Goal: Task Accomplishment & Management: Complete application form

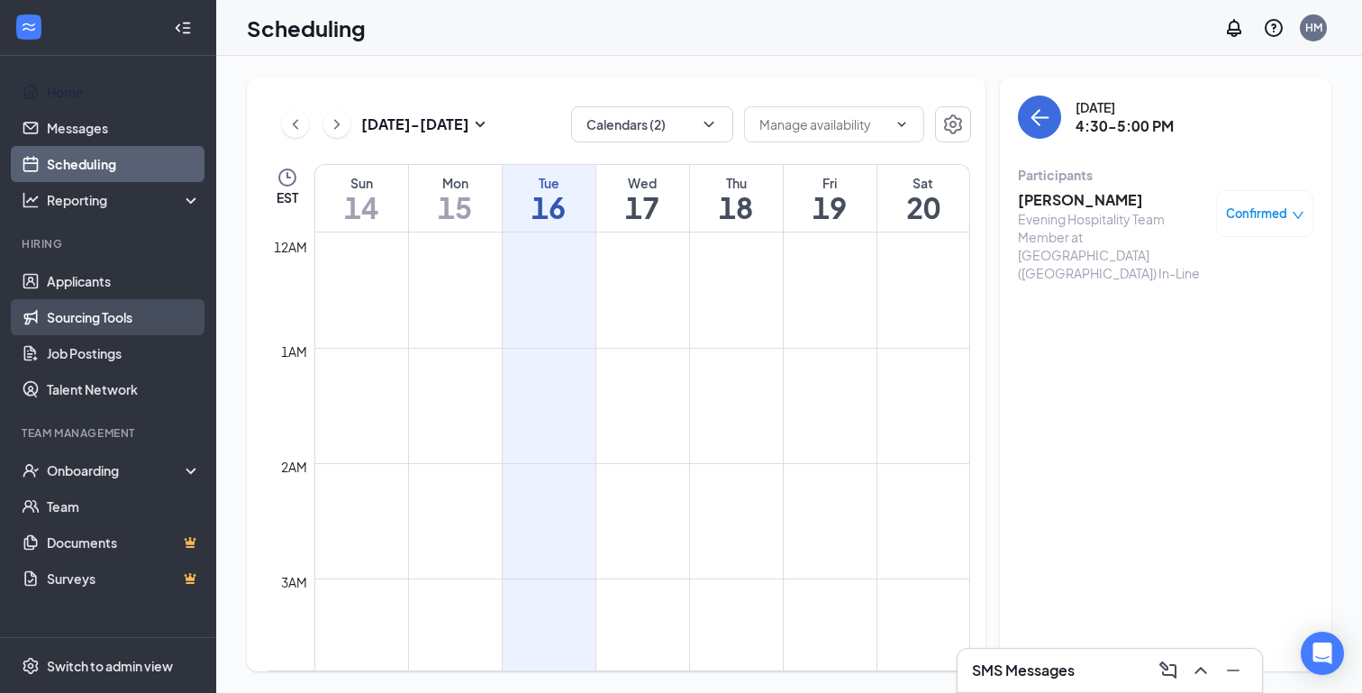
scroll to position [1618, 0]
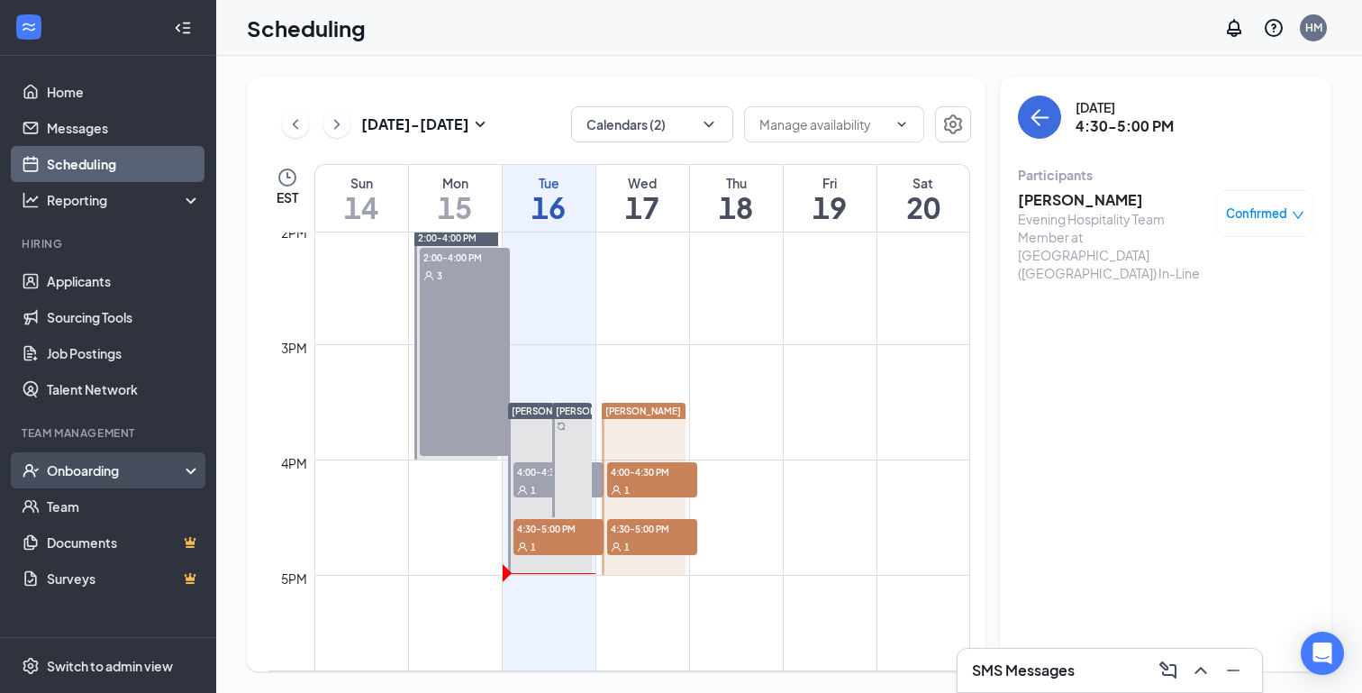
click at [87, 461] on div "Onboarding" at bounding box center [116, 470] width 139 height 18
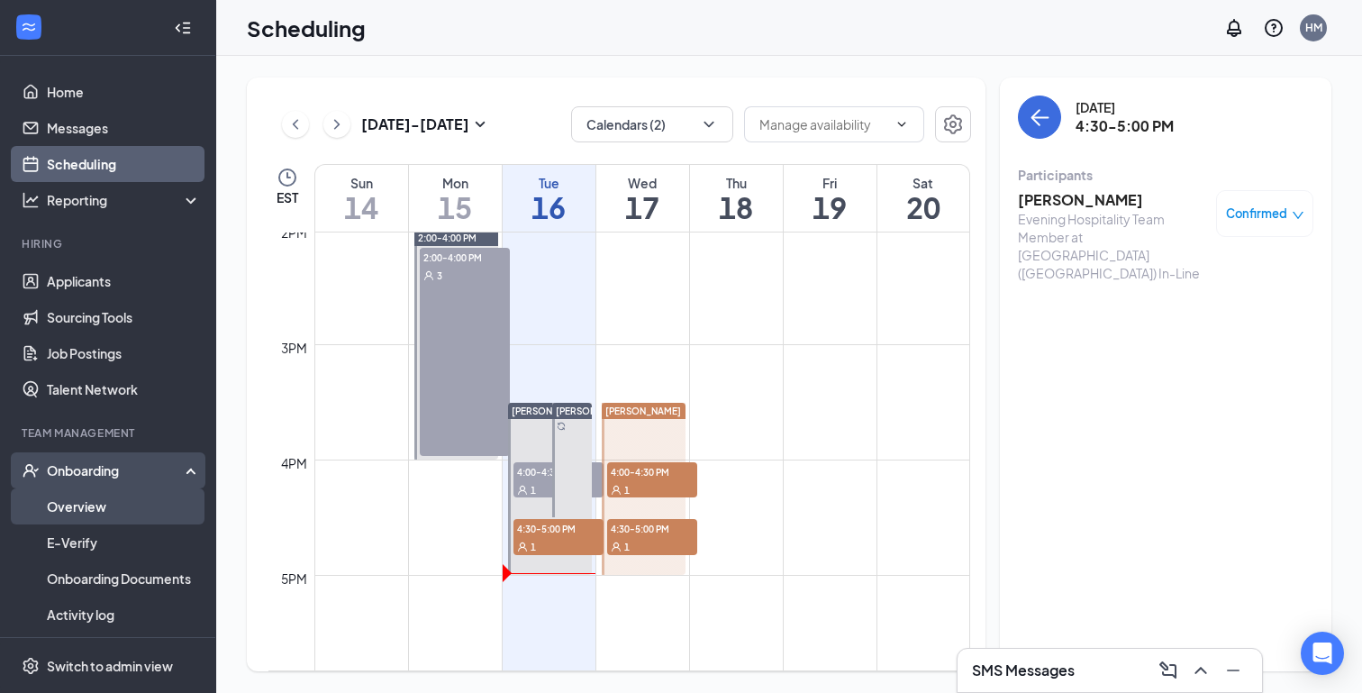
click at [96, 500] on link "Overview" at bounding box center [124, 506] width 154 height 36
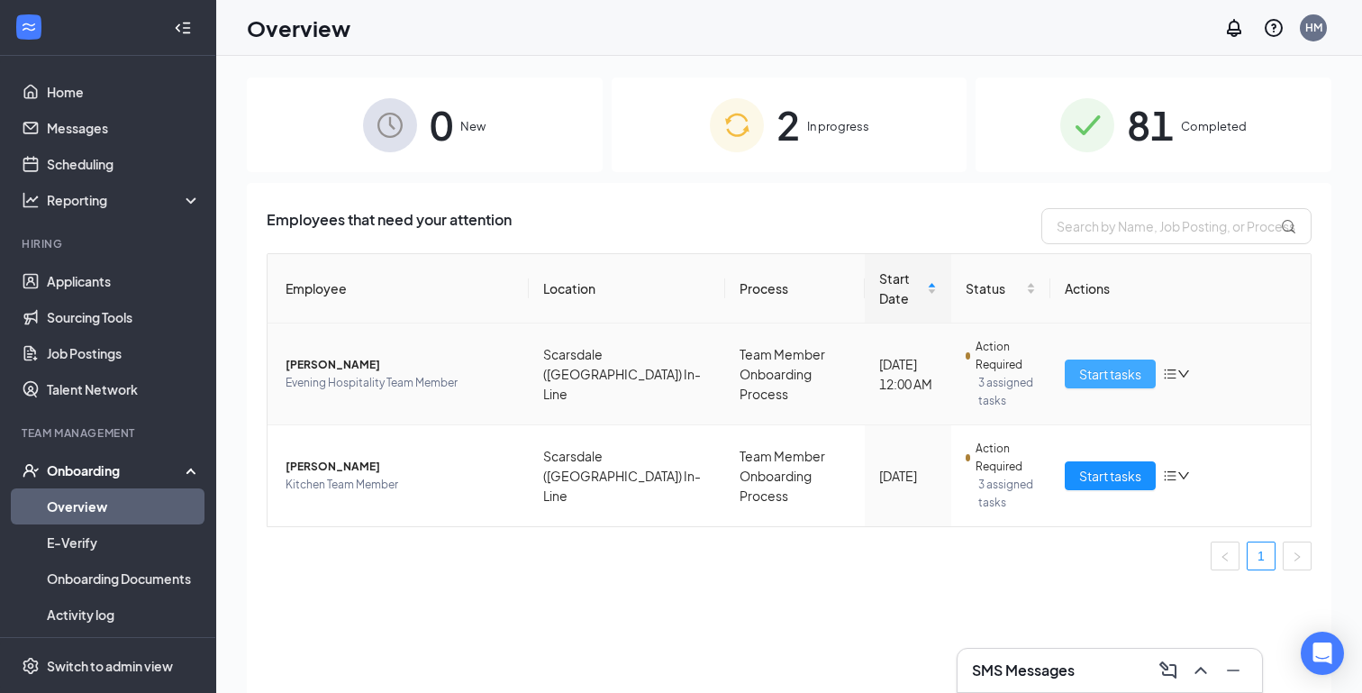
click at [1112, 372] on span "Start tasks" at bounding box center [1110, 374] width 62 height 20
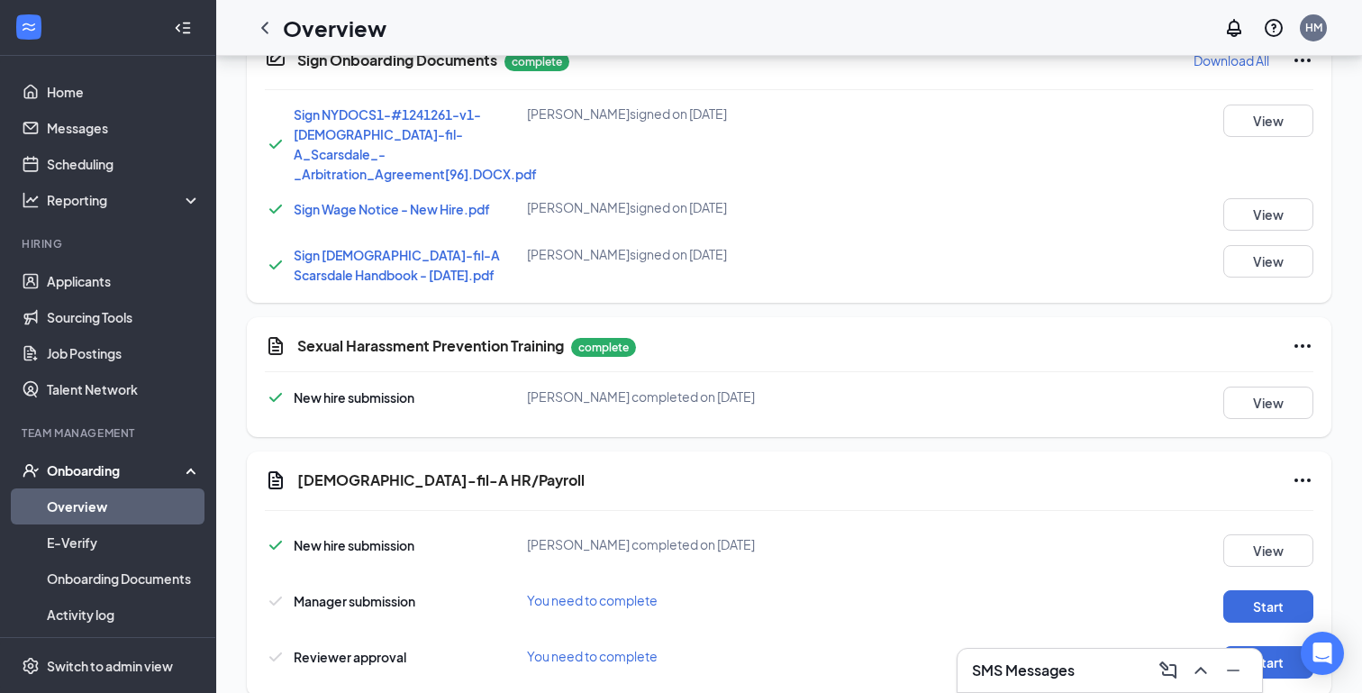
scroll to position [1104, 0]
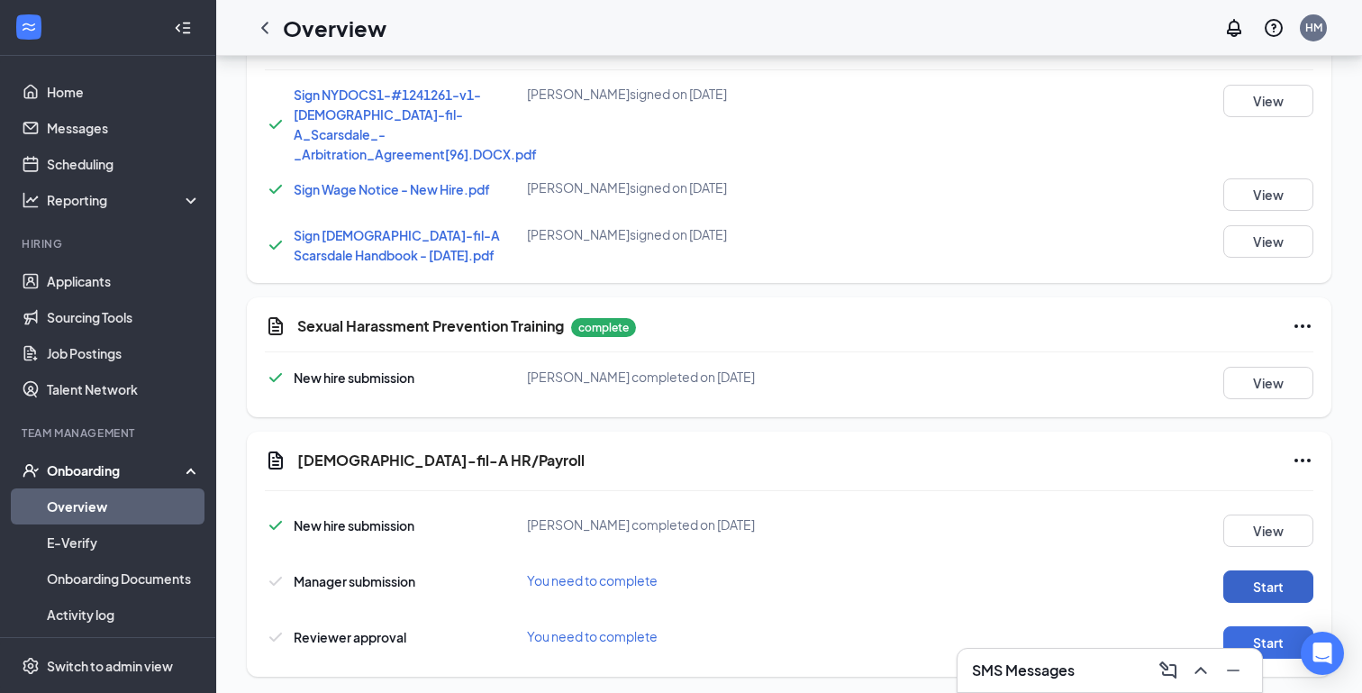
click at [1264, 570] on button "Start" at bounding box center [1269, 586] width 90 height 32
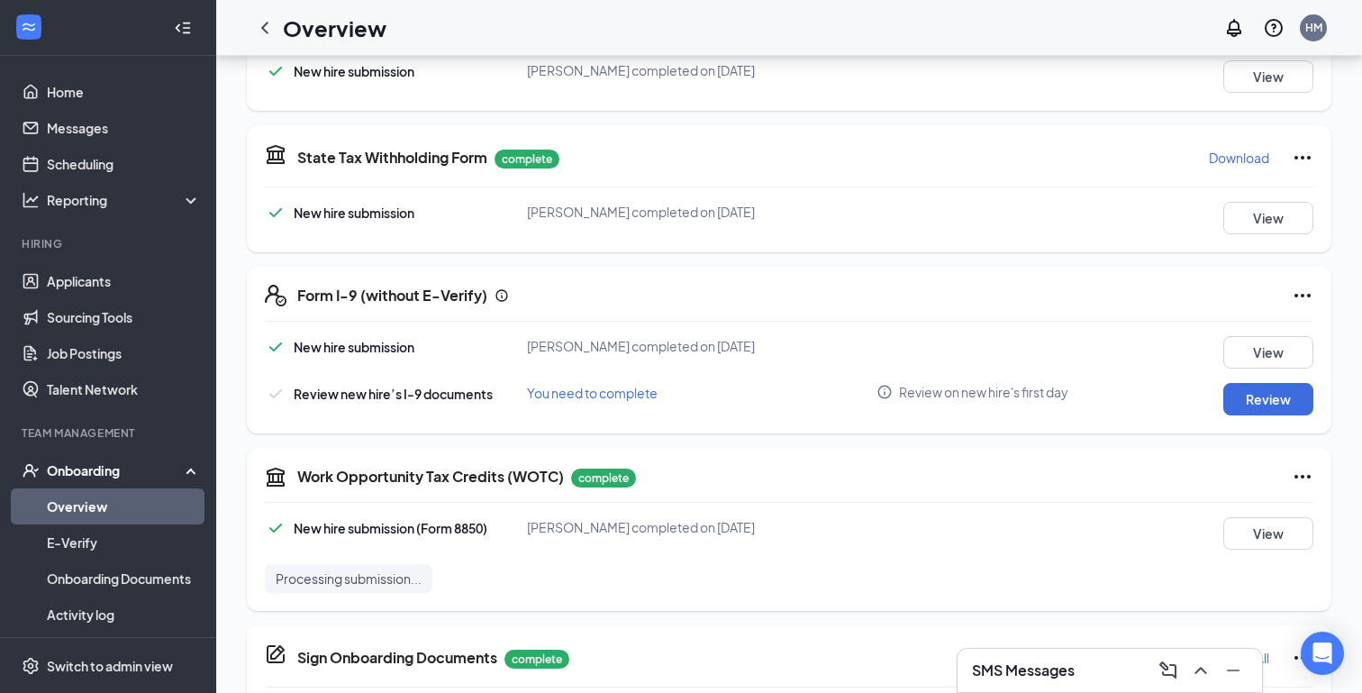
scroll to position [414, 0]
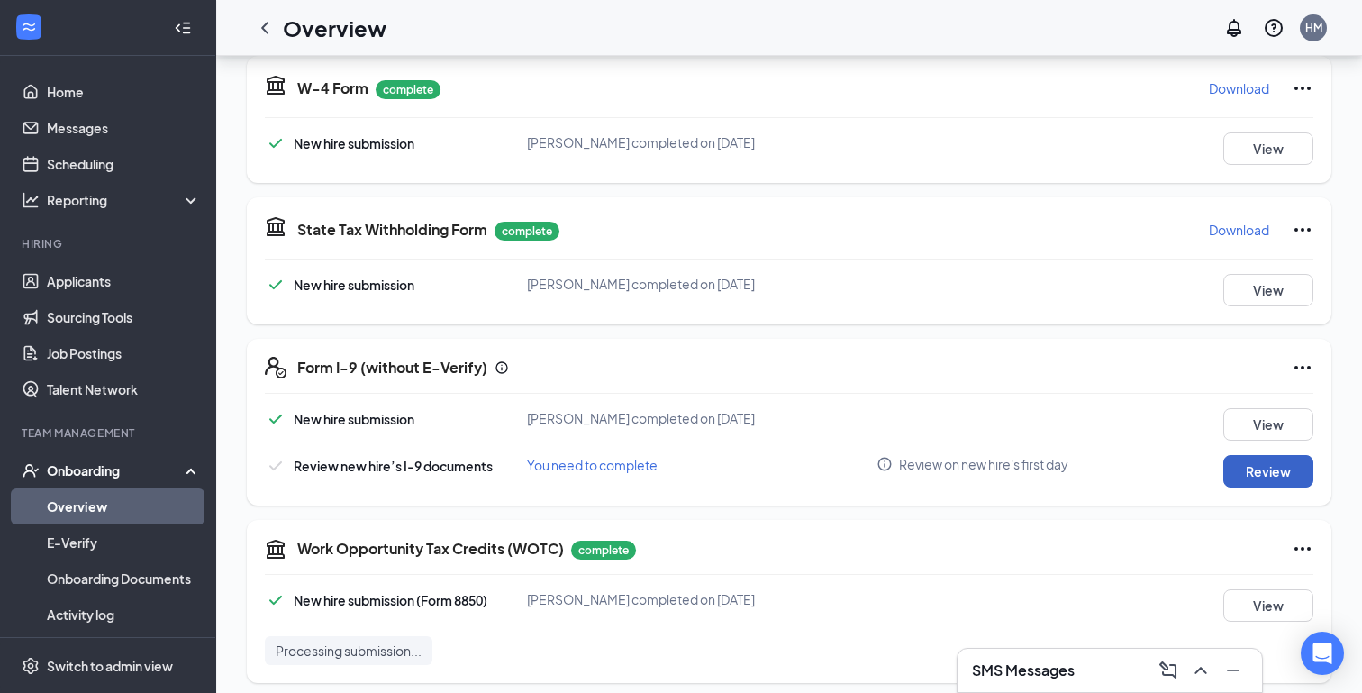
click at [1271, 485] on button "Review" at bounding box center [1269, 471] width 90 height 32
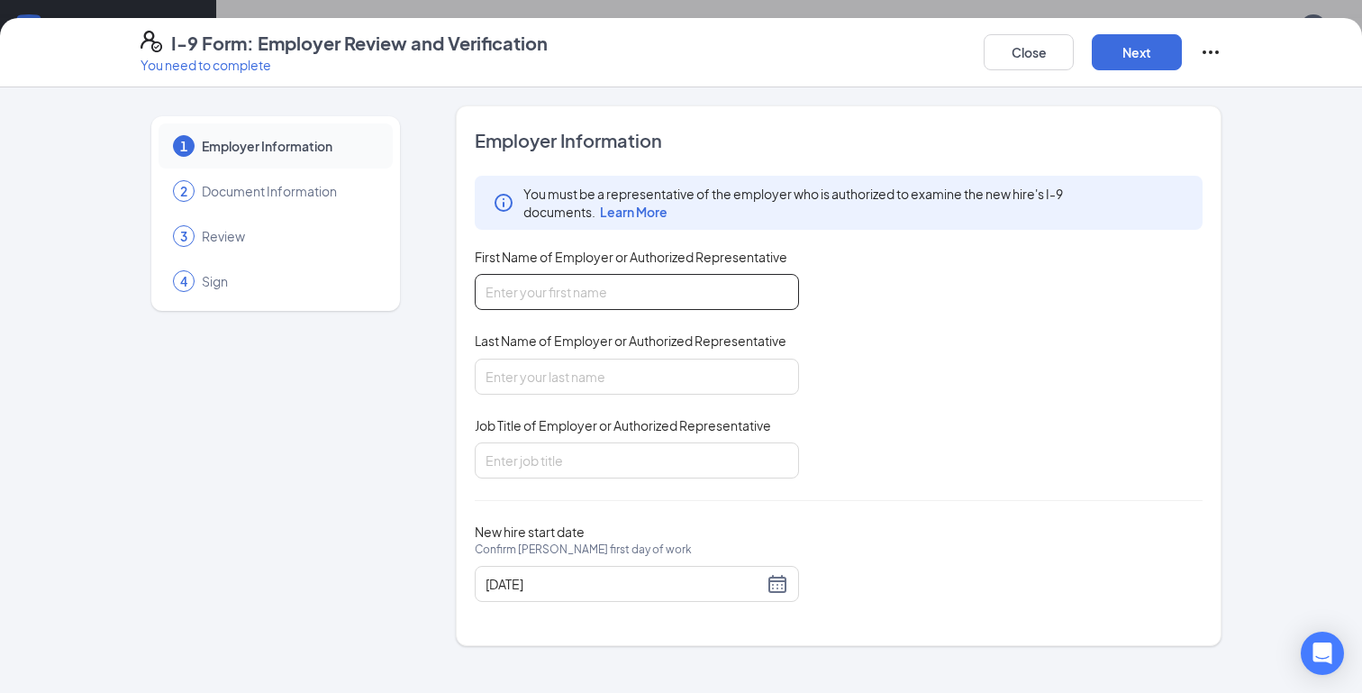
click at [629, 296] on input "First Name of Employer or Authorized Representative" at bounding box center [637, 292] width 324 height 36
type input "[PERSON_NAME]"
click at [574, 382] on input "Last Name of Employer or Authorized Representative" at bounding box center [637, 377] width 324 height 36
type input "[PERSON_NAME]"
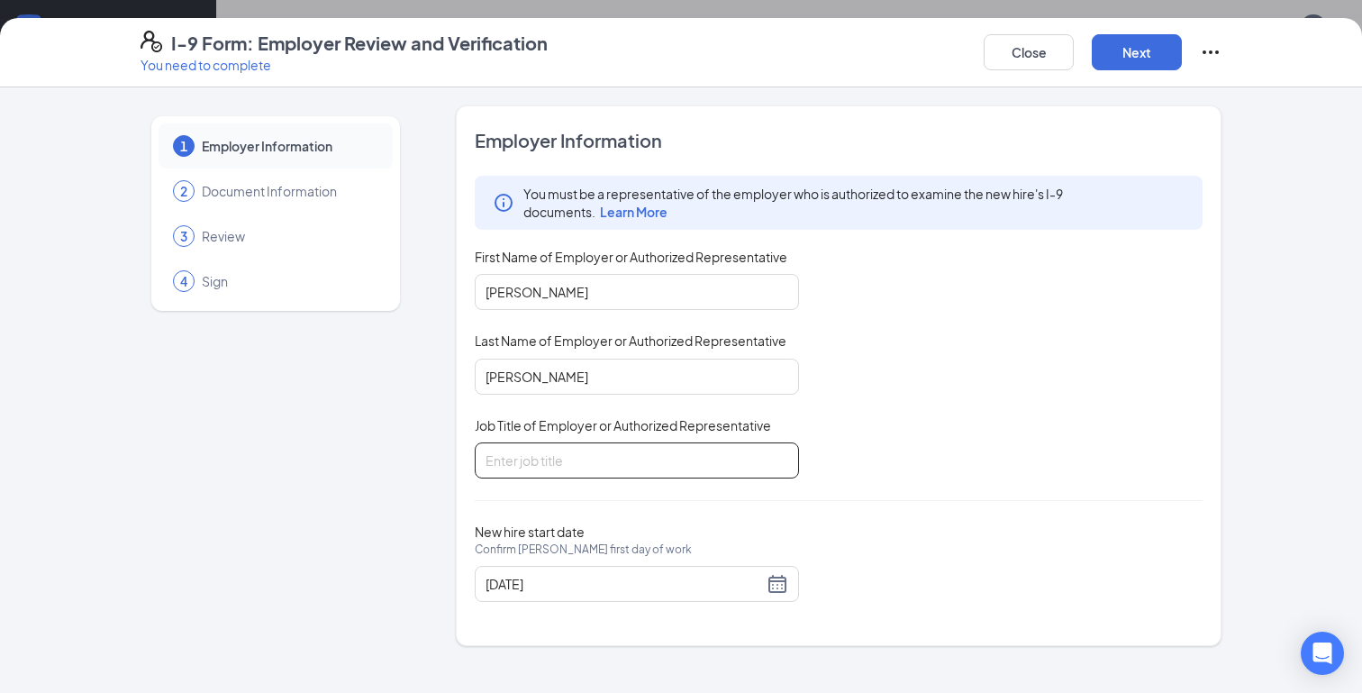
click at [576, 449] on input "Job Title of Employer or Authorized Representative" at bounding box center [637, 460] width 324 height 36
type input "Owner"
click at [1171, 42] on button "Next" at bounding box center [1137, 52] width 90 height 36
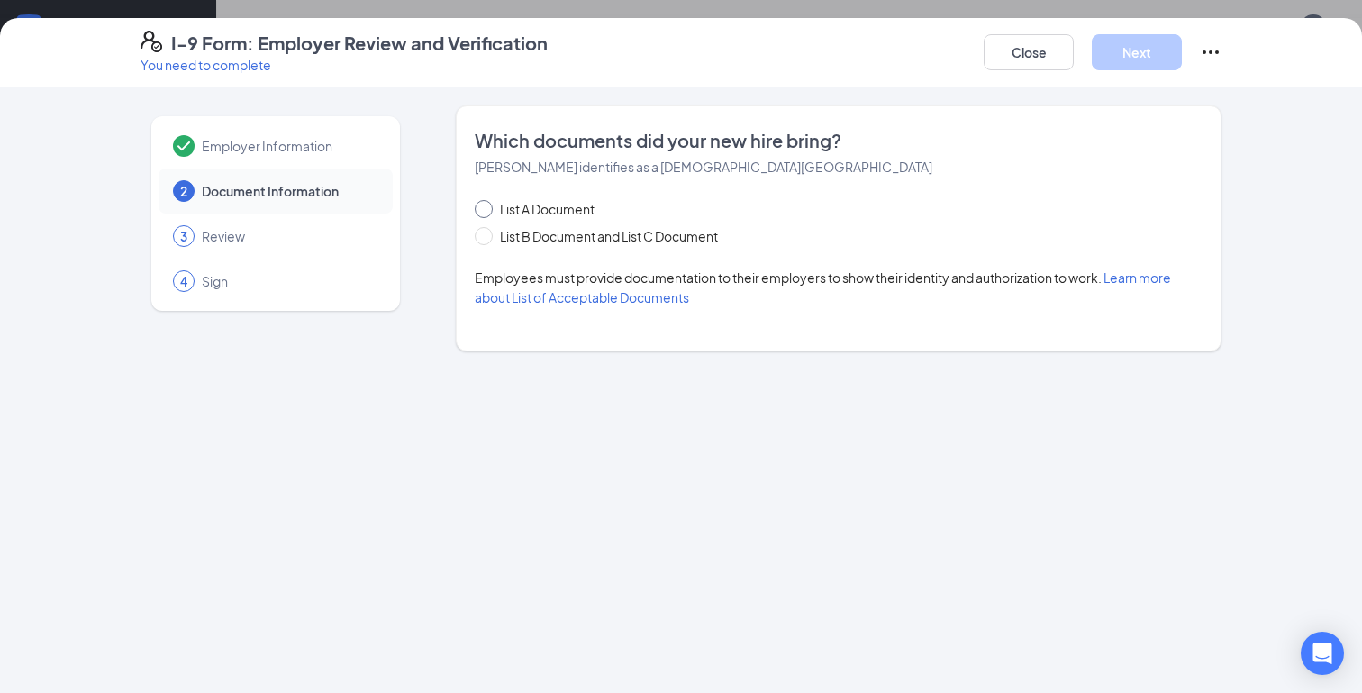
click at [530, 211] on span "List A Document" at bounding box center [547, 209] width 109 height 20
click at [487, 211] on input "List A Document" at bounding box center [481, 206] width 13 height 13
radio input "true"
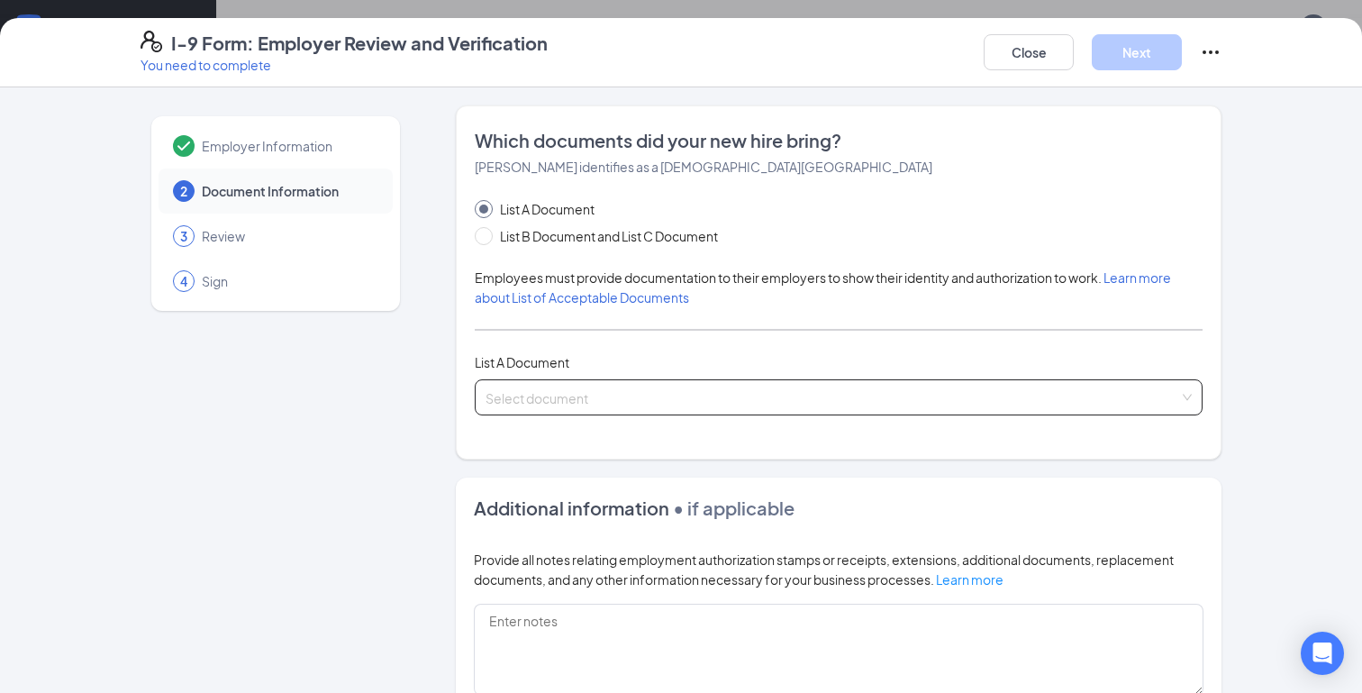
click at [553, 381] on div "Select document" at bounding box center [839, 397] width 728 height 36
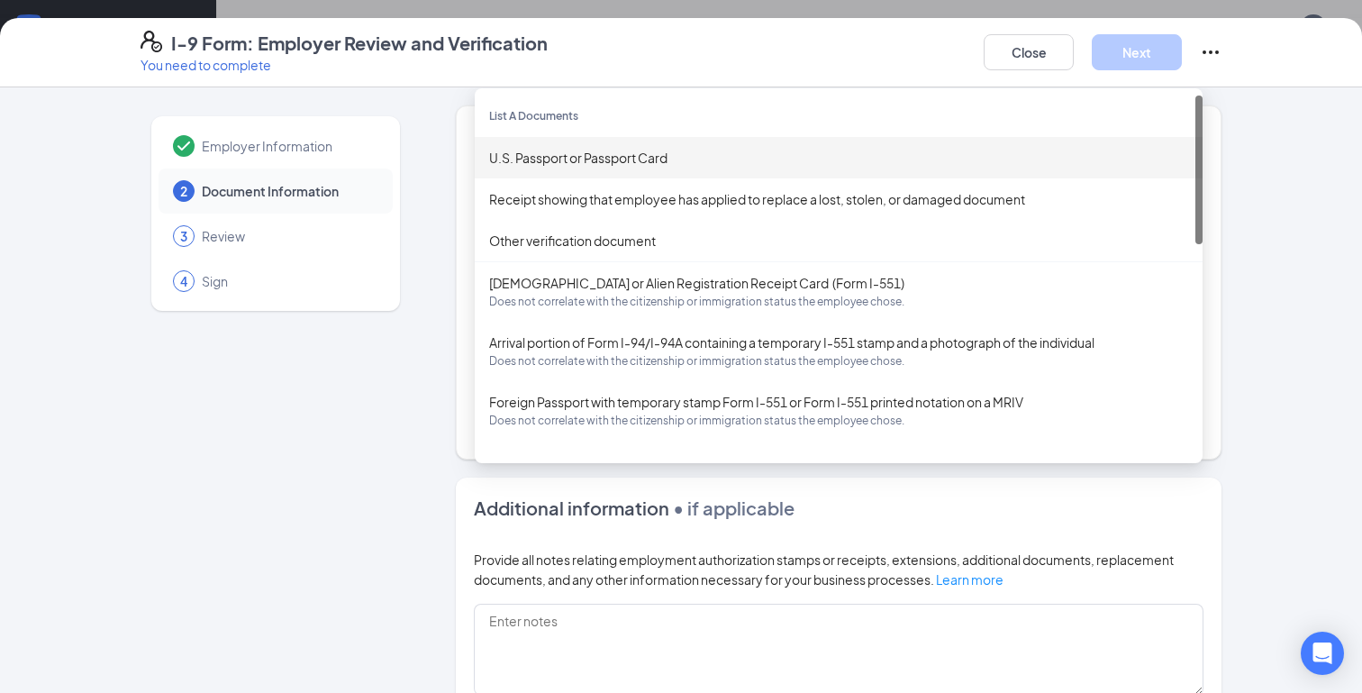
click at [595, 155] on div "U.S. Passport or Passport Card" at bounding box center [838, 158] width 699 height 20
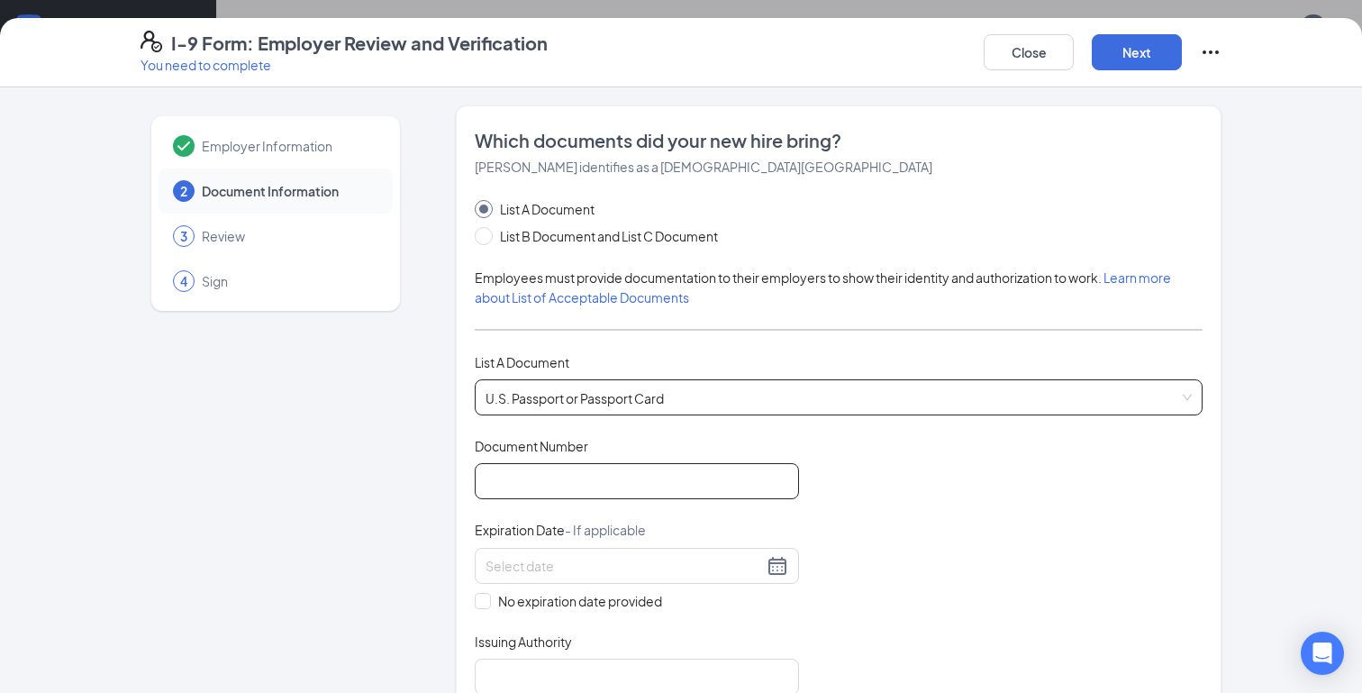
click at [576, 486] on input "Document Number" at bounding box center [637, 481] width 324 height 36
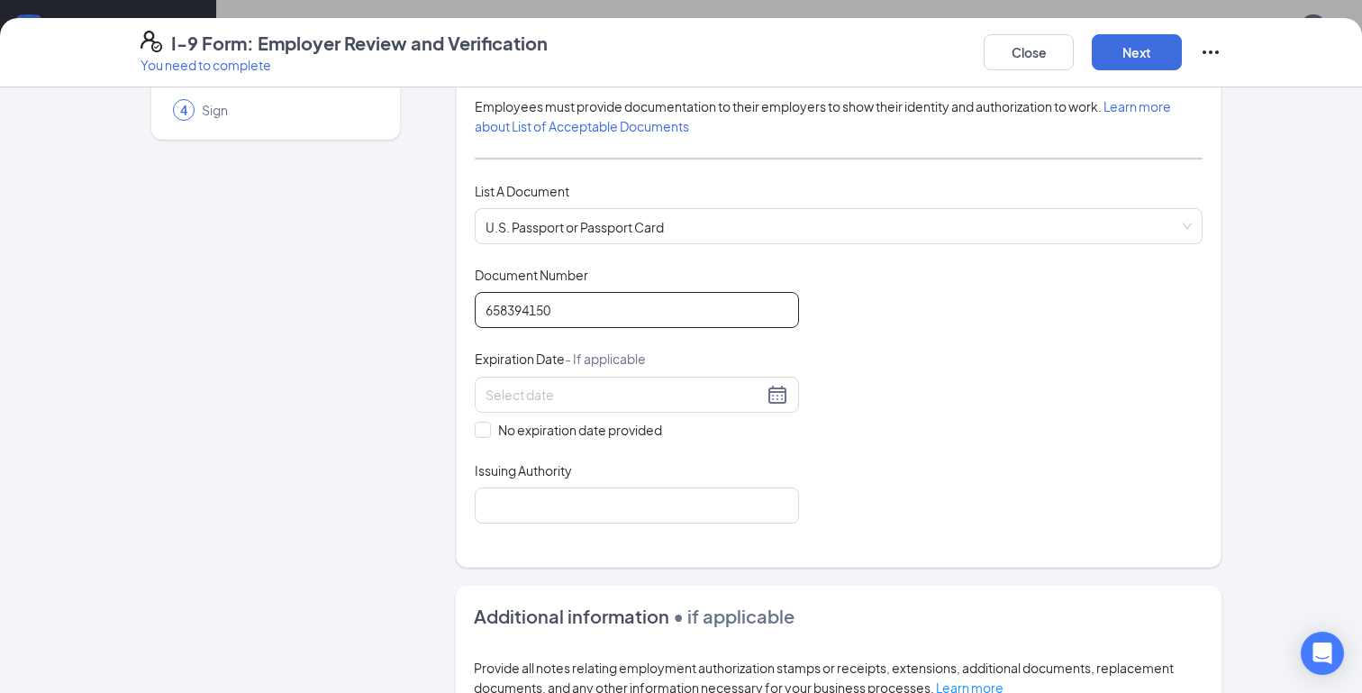
scroll to position [191, 0]
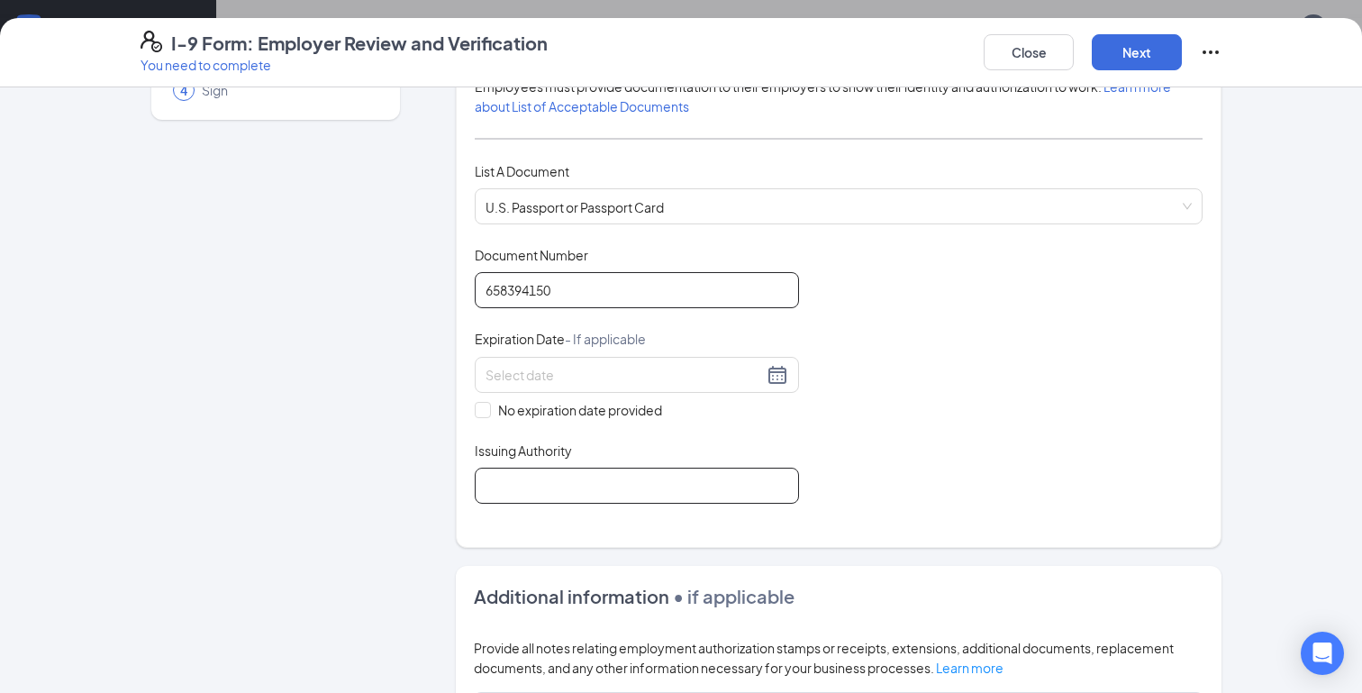
type input "658394150"
click at [713, 491] on input "Issuing Authority" at bounding box center [637, 486] width 324 height 36
type input "[GEOGRAPHIC_DATA]"
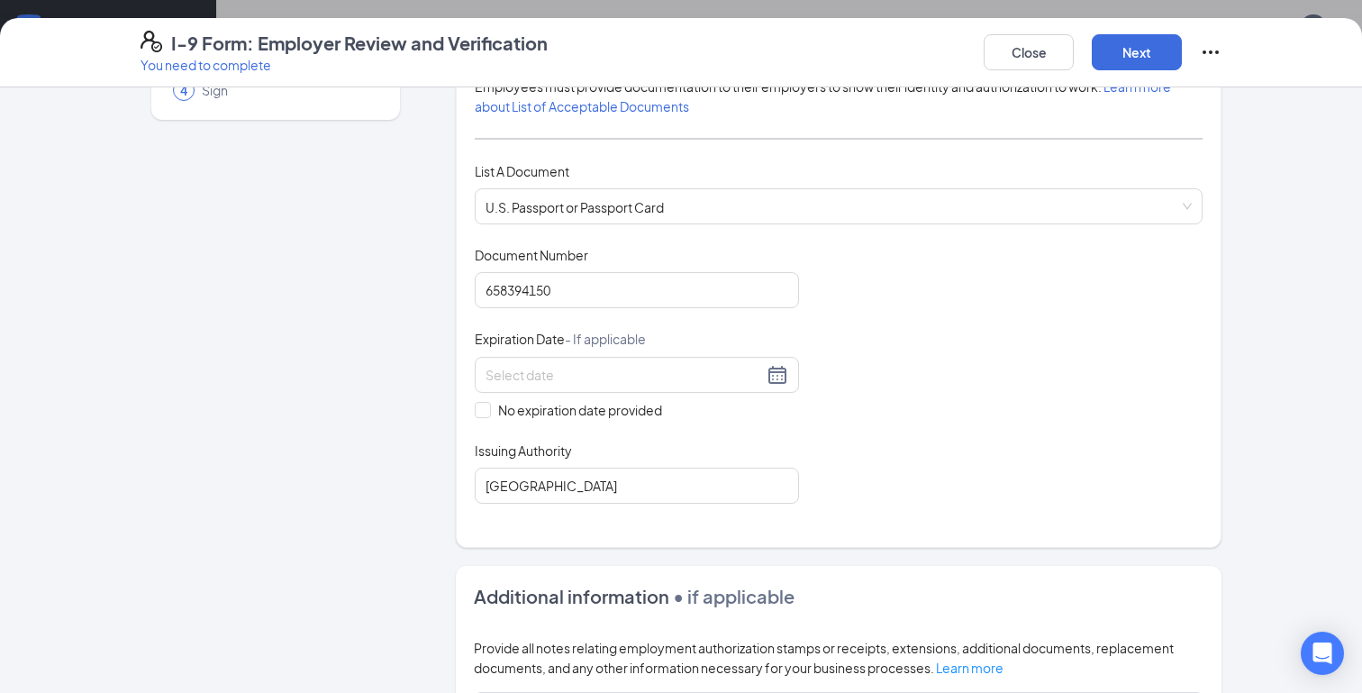
click at [891, 465] on div "Document Title U.S. Passport or Passport Card Document Number [PASSPORT] Expira…" at bounding box center [839, 375] width 728 height 258
click at [710, 375] on input at bounding box center [625, 375] width 278 height 20
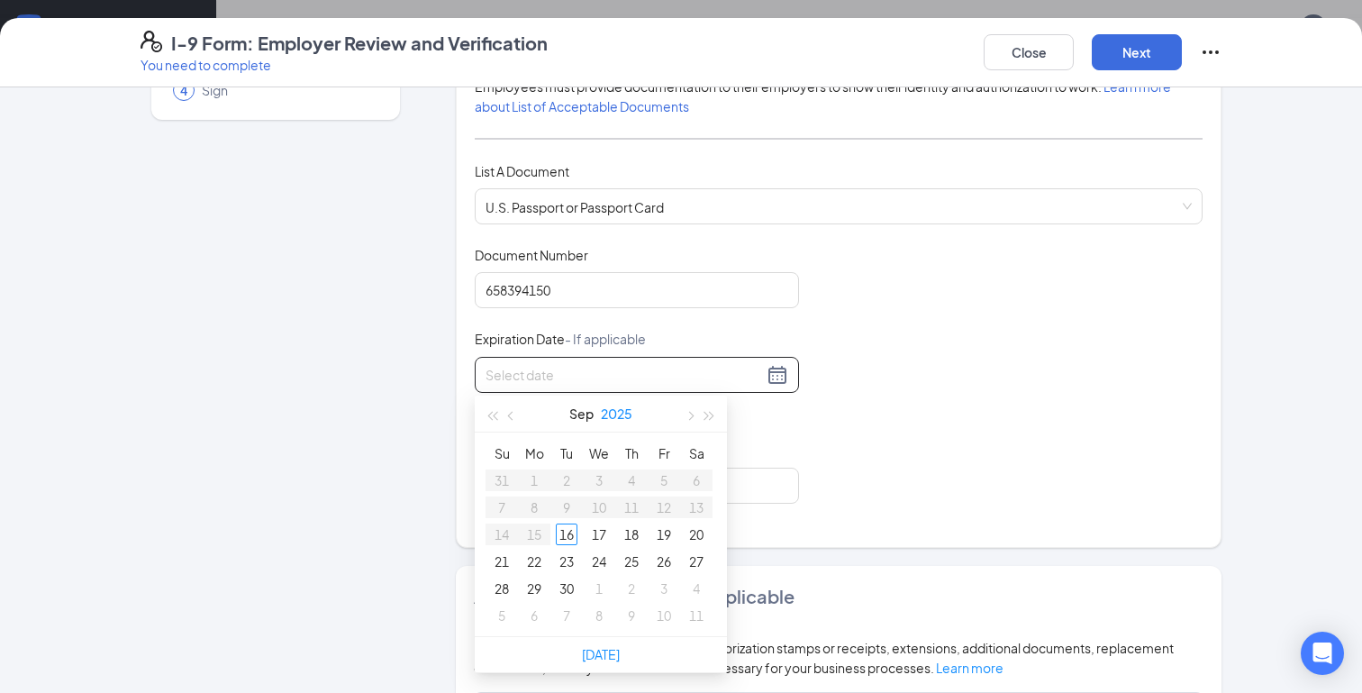
click at [617, 409] on button "2025" at bounding box center [617, 414] width 32 height 36
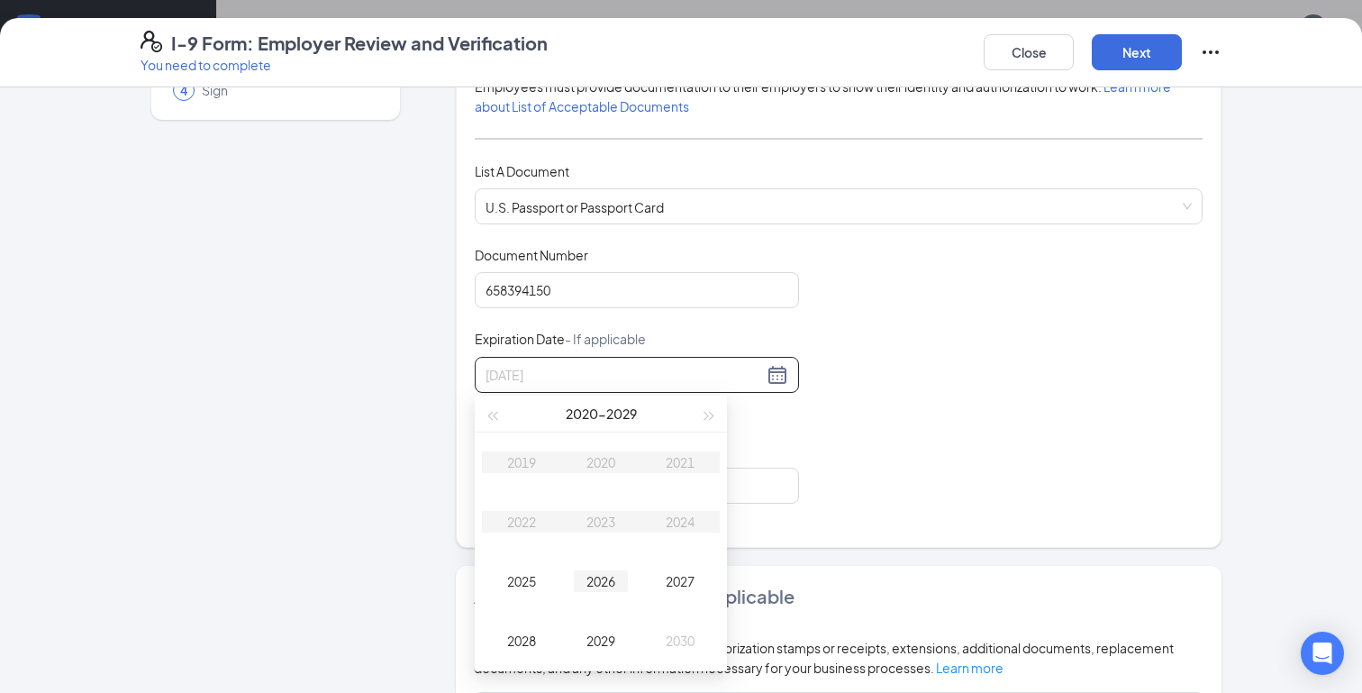
click at [613, 584] on div "2026" at bounding box center [601, 581] width 54 height 22
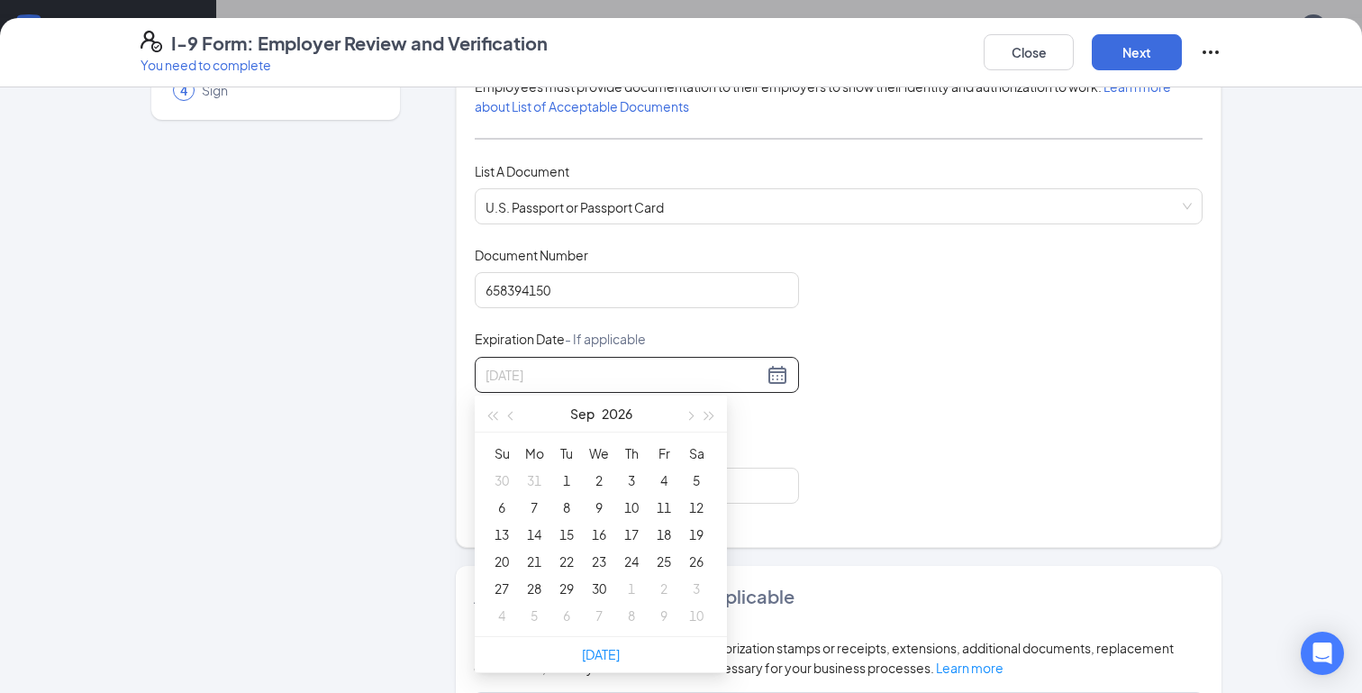
type input "[DATE]"
click at [582, 408] on button "Sep" at bounding box center [582, 414] width 24 height 36
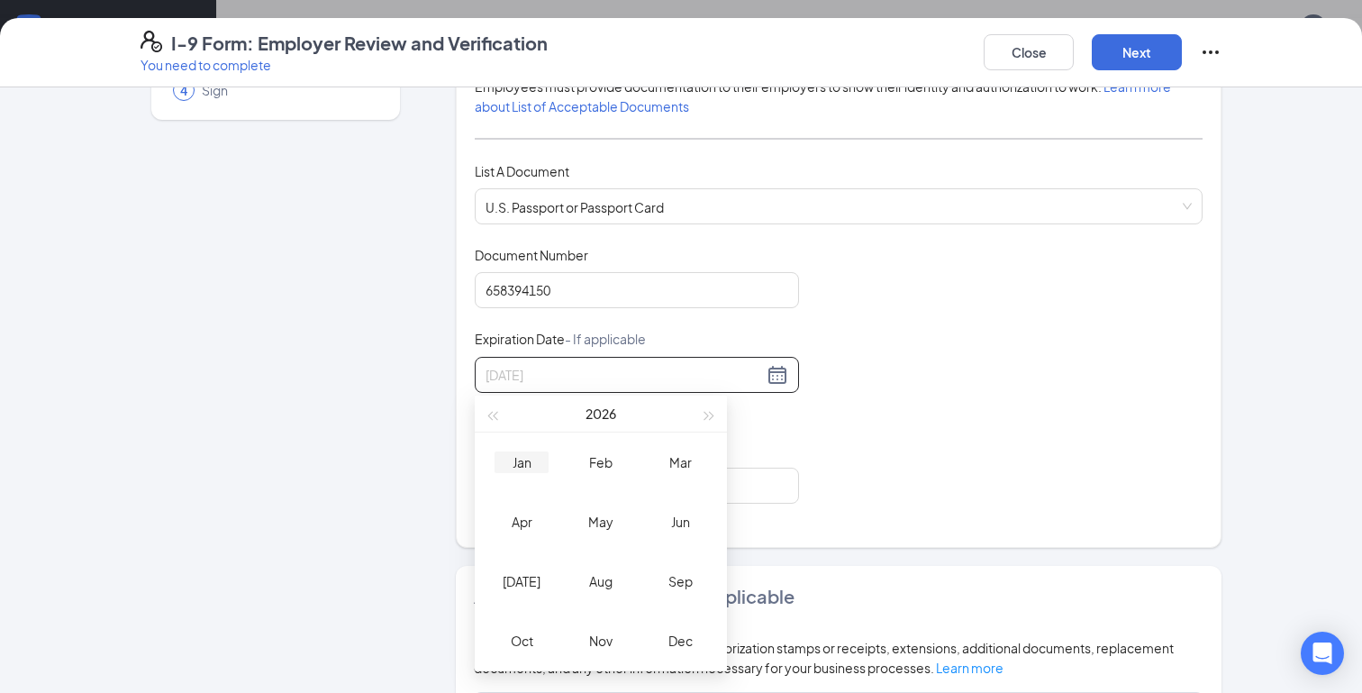
click at [528, 469] on div "Jan" at bounding box center [522, 462] width 54 height 22
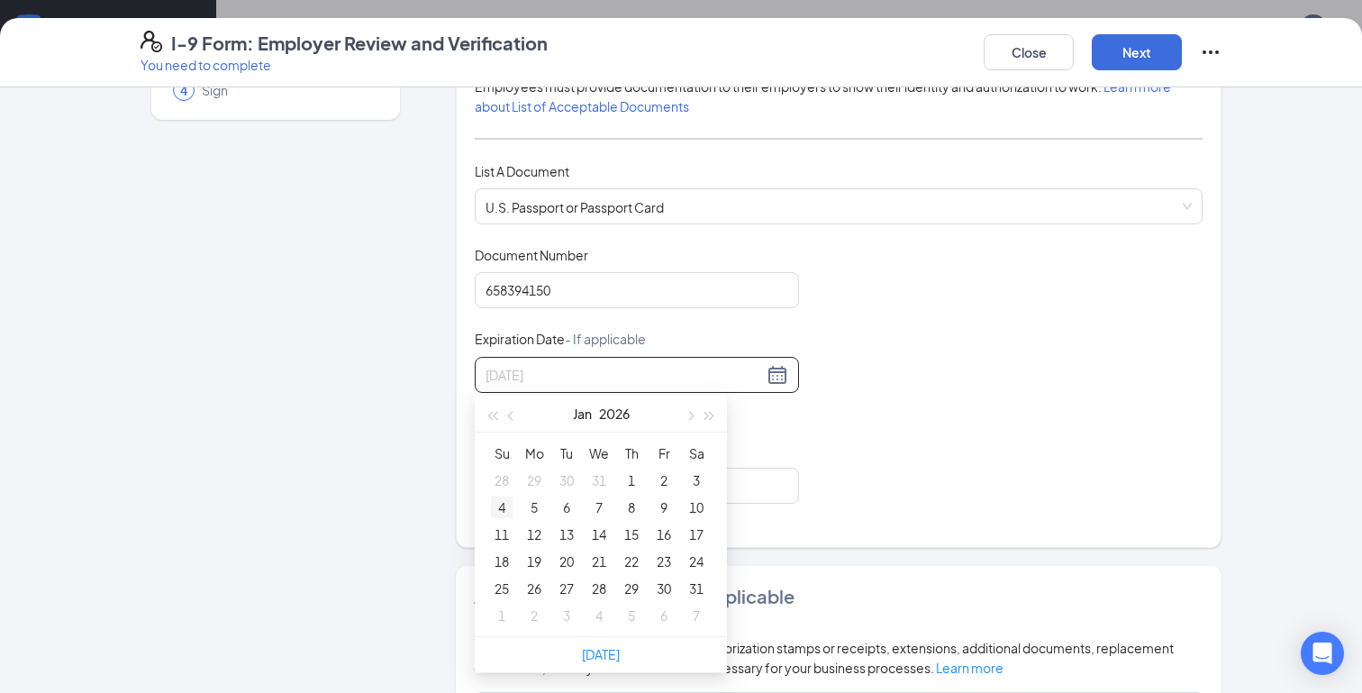
type input "[DATE]"
click at [506, 502] on div "4" at bounding box center [502, 507] width 22 height 22
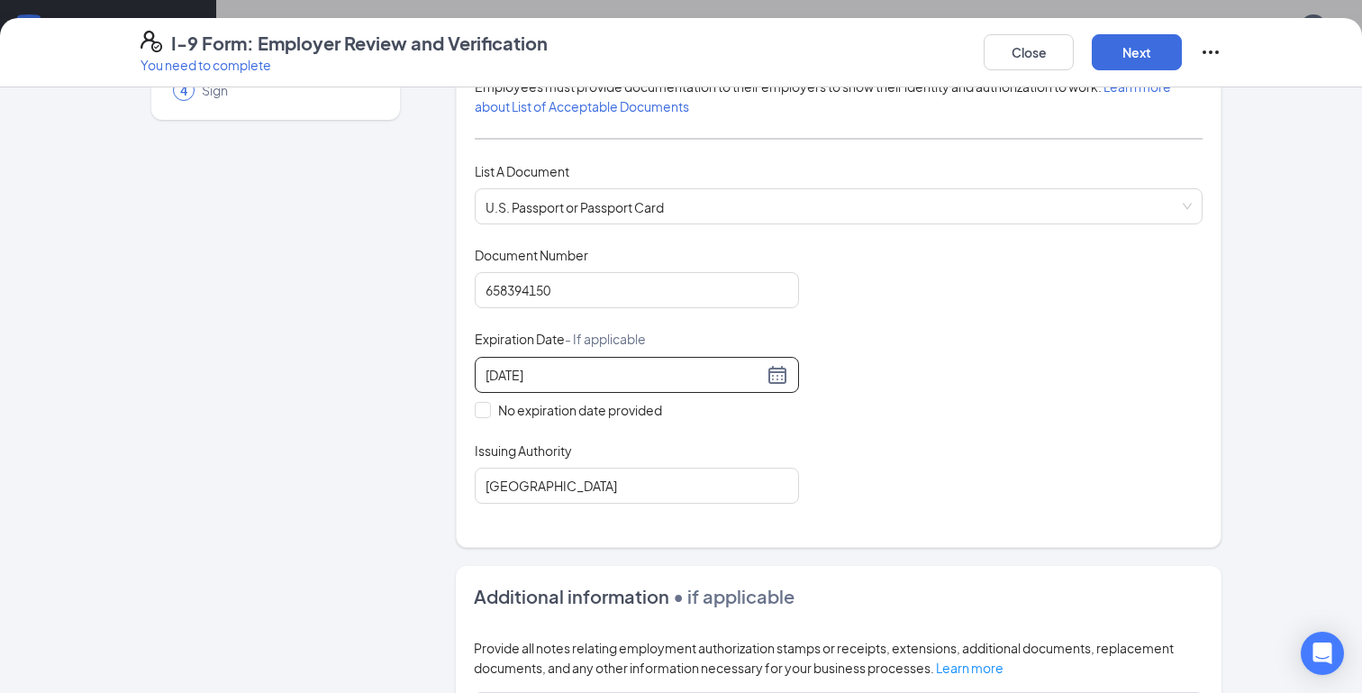
click at [805, 429] on div "Document Title U.S. Passport or Passport Card Document Number [PASSPORT] Expira…" at bounding box center [839, 375] width 728 height 258
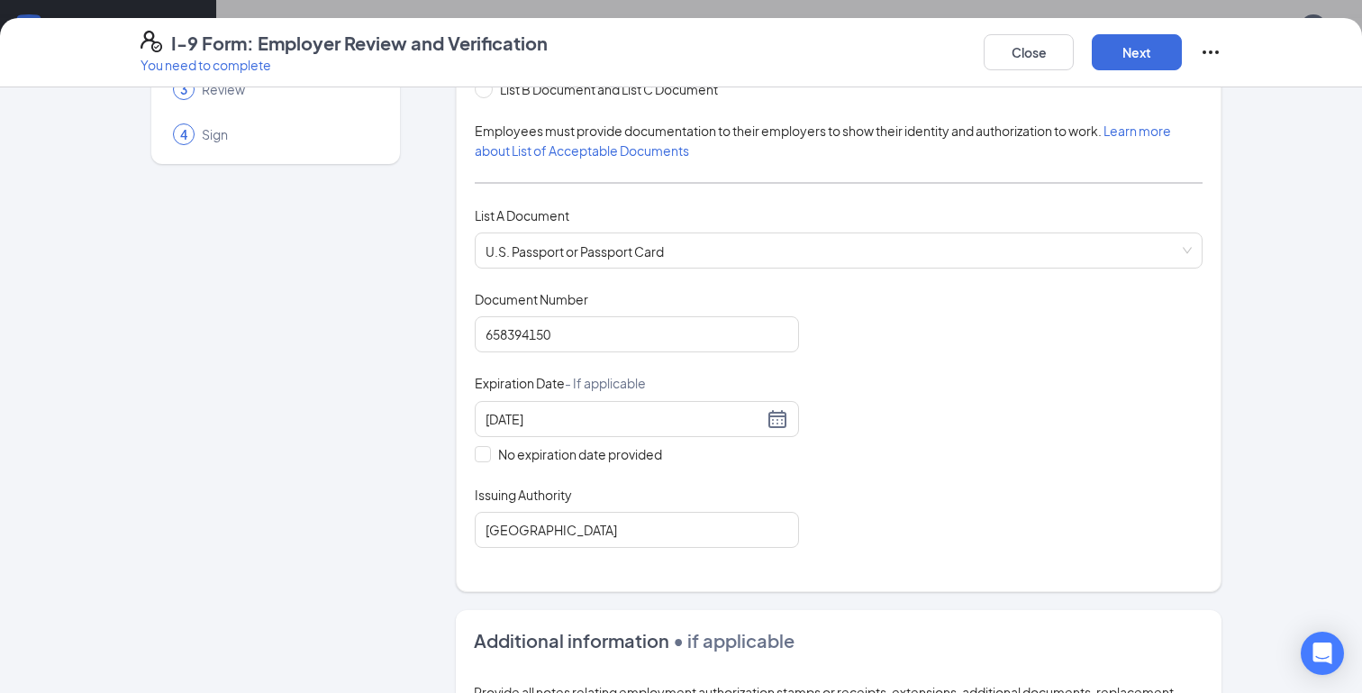
scroll to position [136, 0]
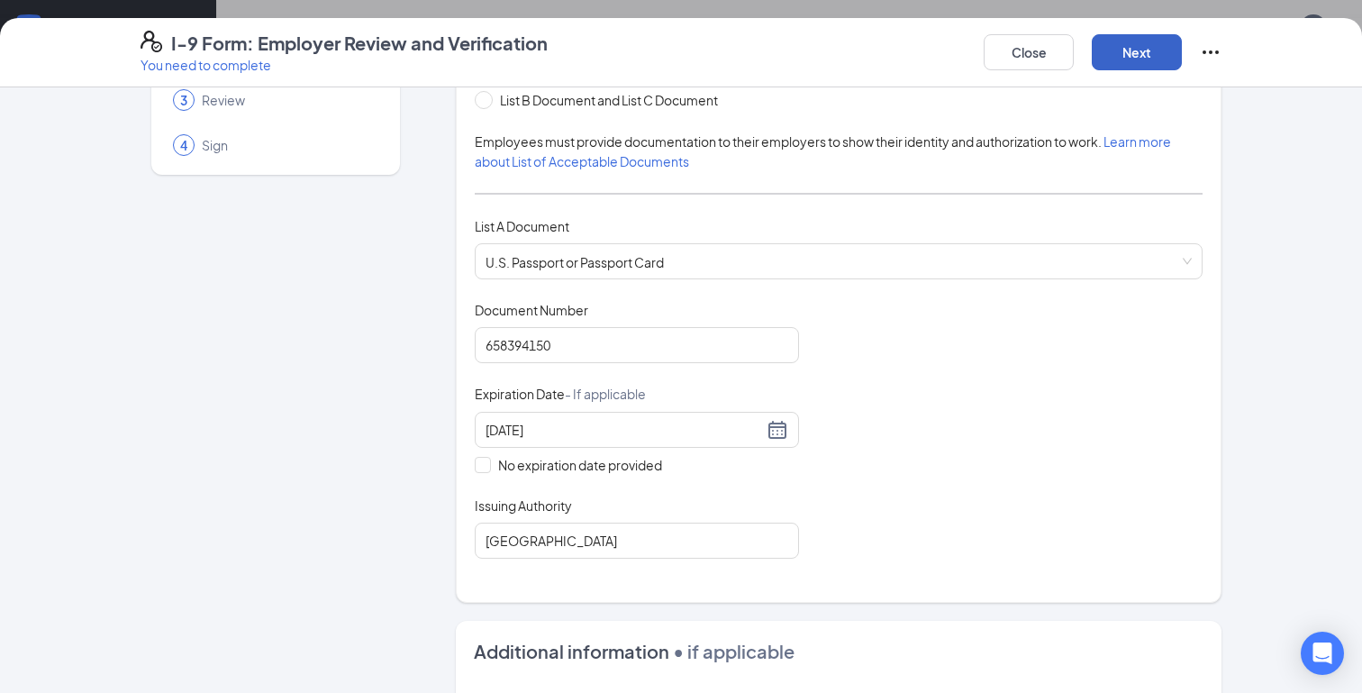
click at [1144, 65] on button "Next" at bounding box center [1137, 52] width 90 height 36
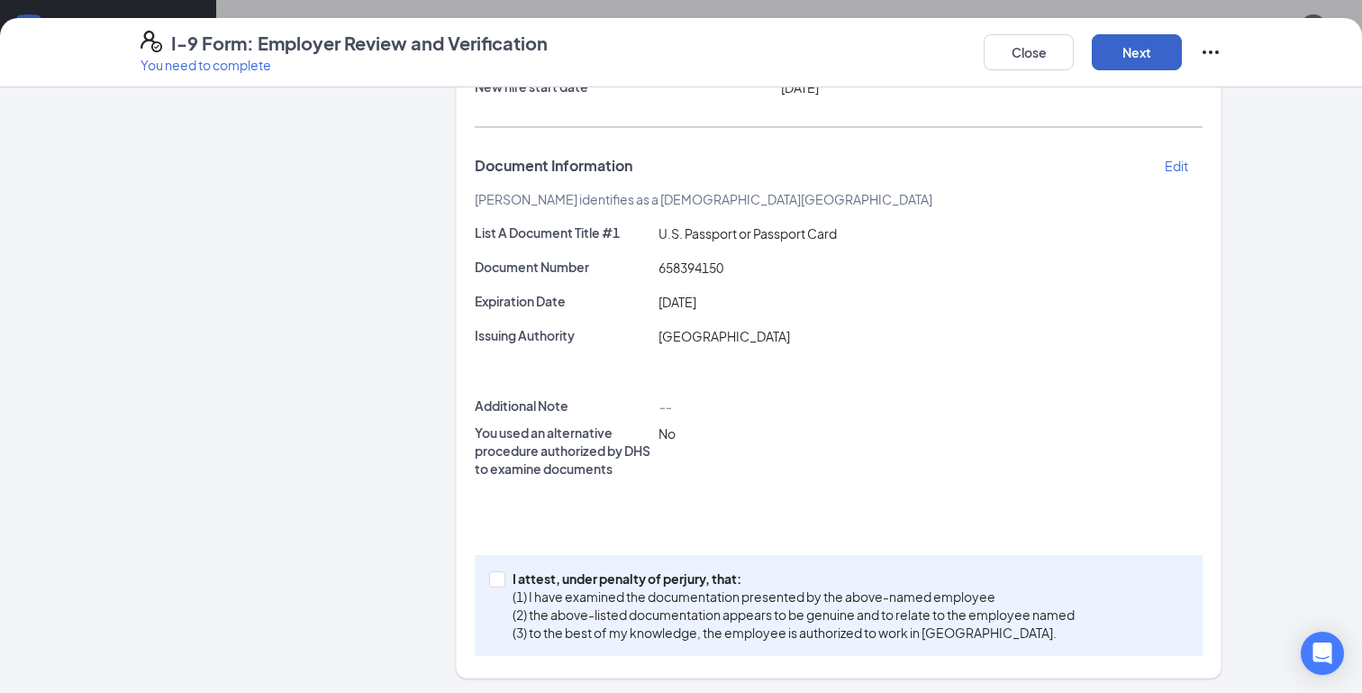
scroll to position [272, 0]
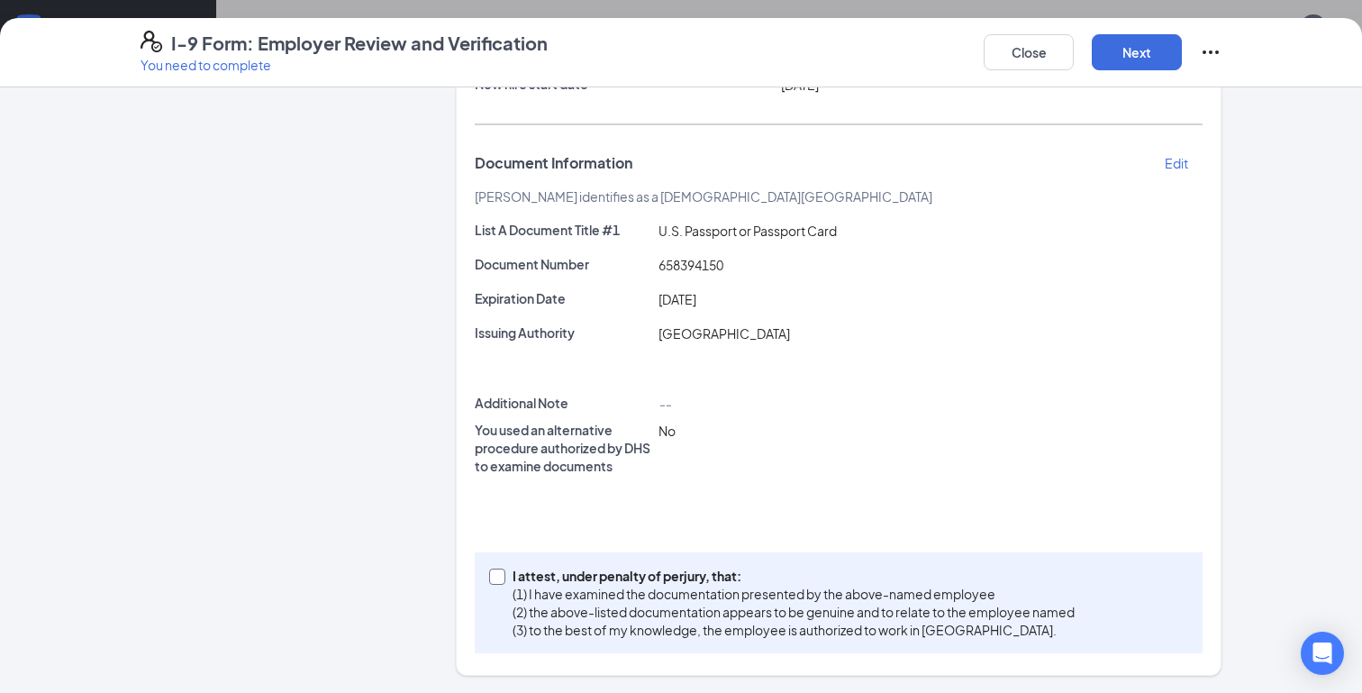
click at [579, 581] on p "I attest, under penalty of perjury, that:" at bounding box center [794, 576] width 562 height 18
click at [502, 581] on input "I attest, under penalty of [PERSON_NAME], that: (1) I have examined the documen…" at bounding box center [495, 575] width 13 height 13
checkbox input "true"
click at [1142, 66] on button "Next" at bounding box center [1137, 52] width 90 height 36
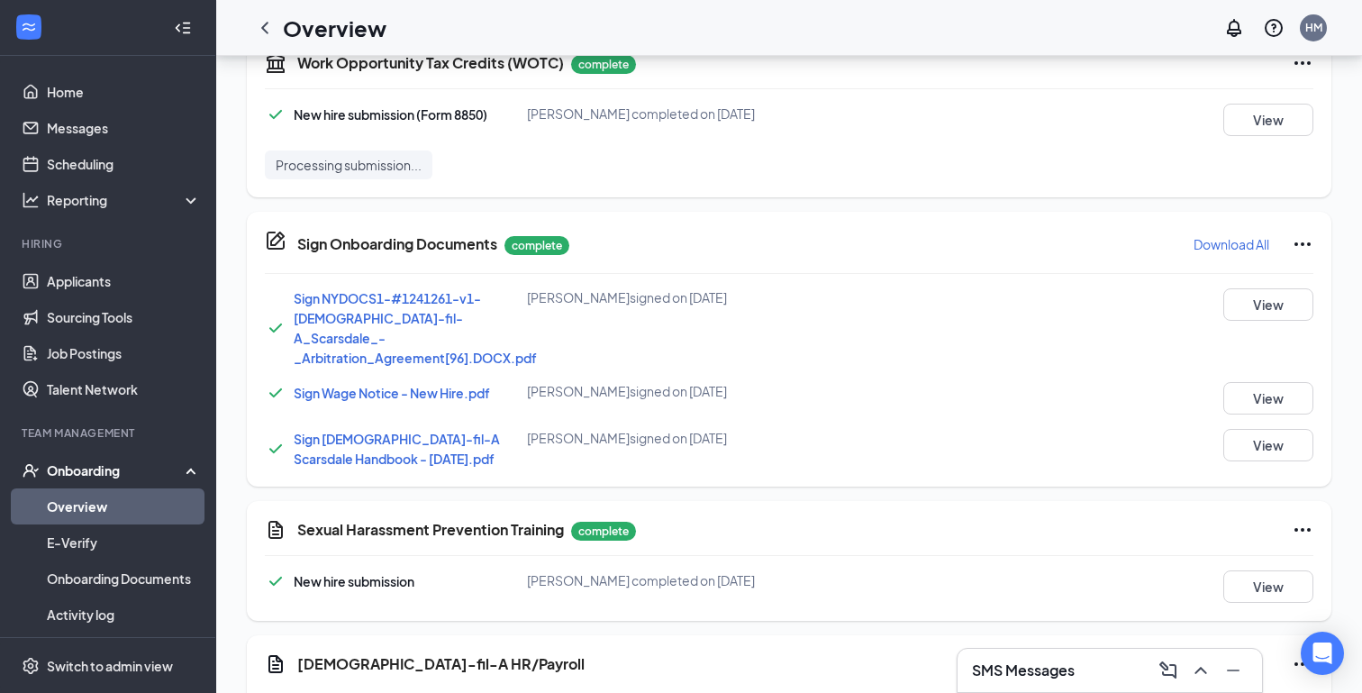
scroll to position [1104, 0]
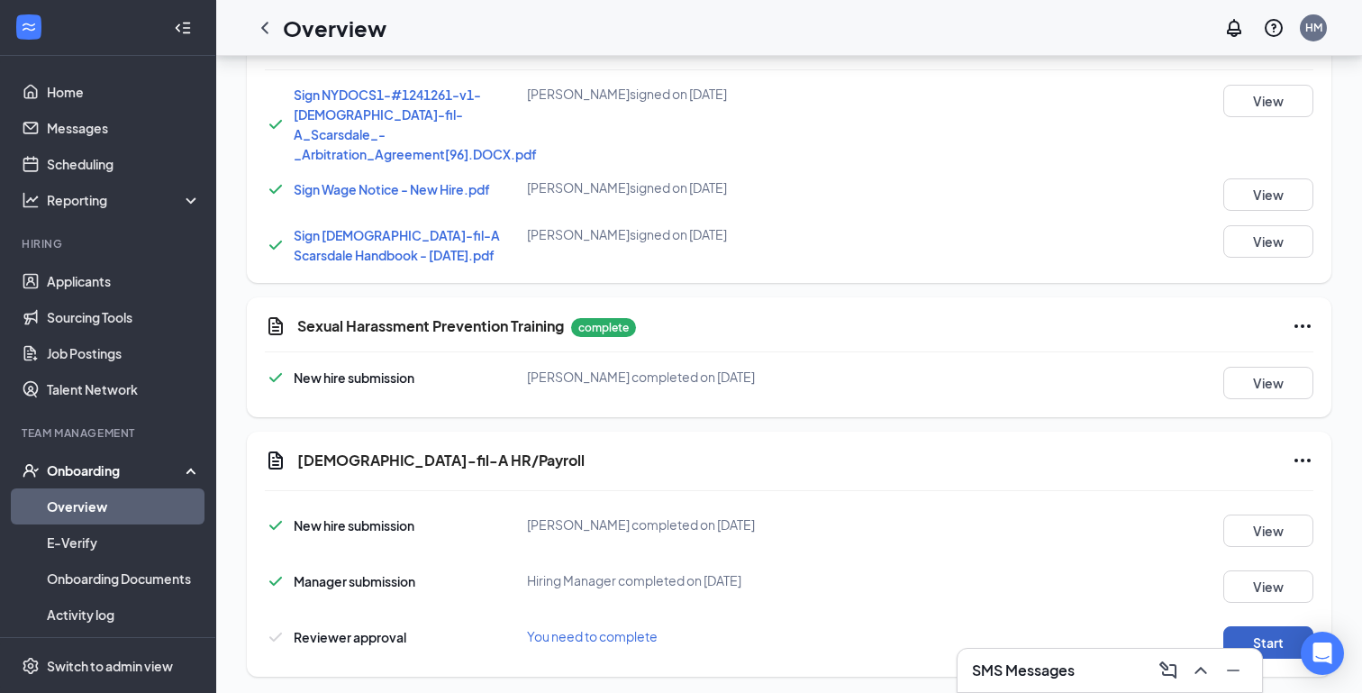
click at [1259, 626] on button "Start" at bounding box center [1269, 642] width 90 height 32
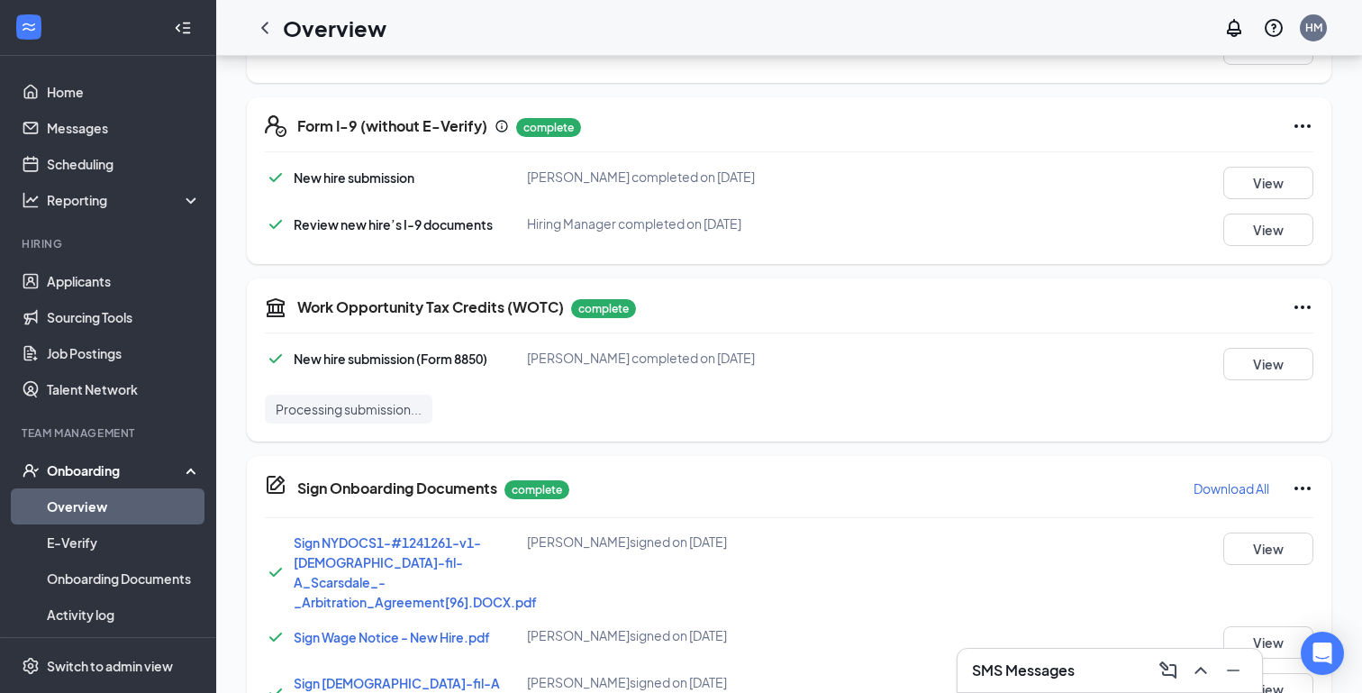
scroll to position [0, 0]
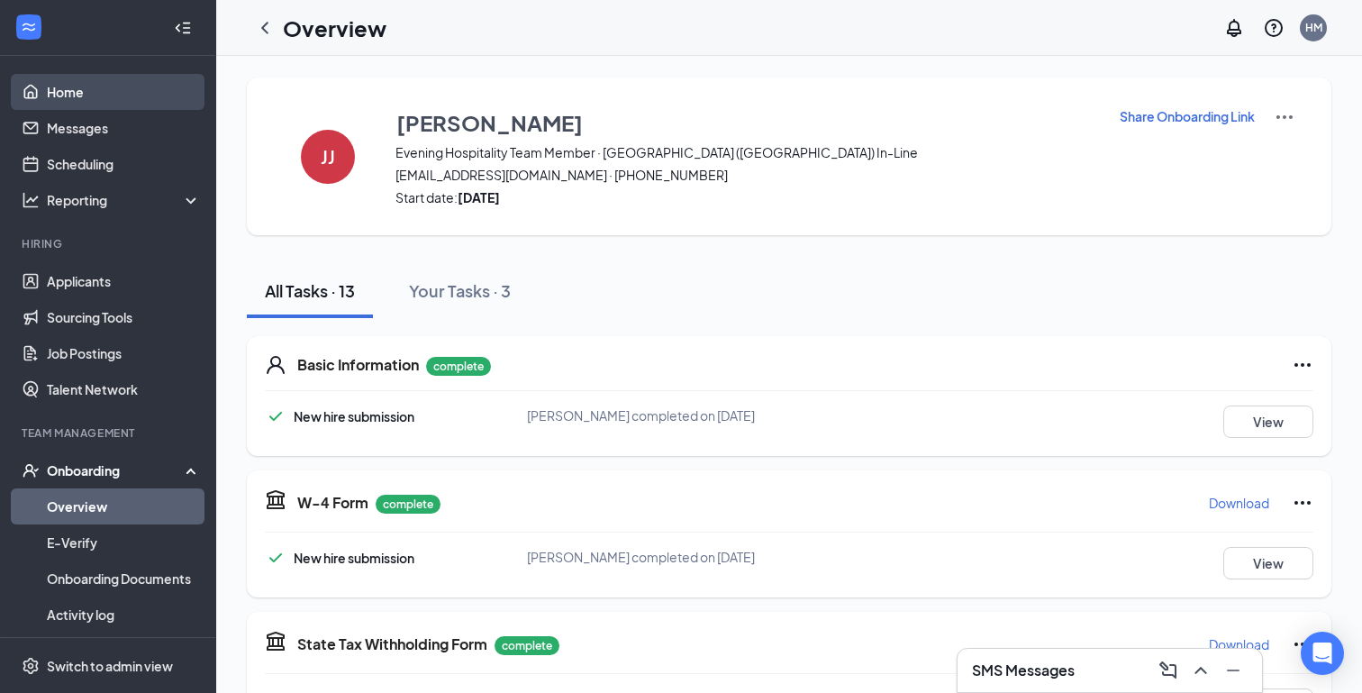
click at [67, 98] on link "Home" at bounding box center [124, 92] width 154 height 36
